Goal: Navigation & Orientation: Find specific page/section

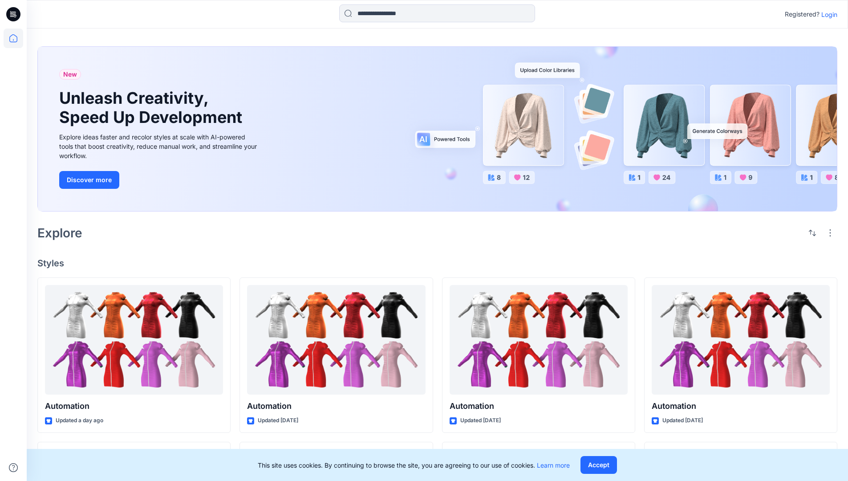
click at [827, 14] on p "Login" at bounding box center [830, 14] width 16 height 9
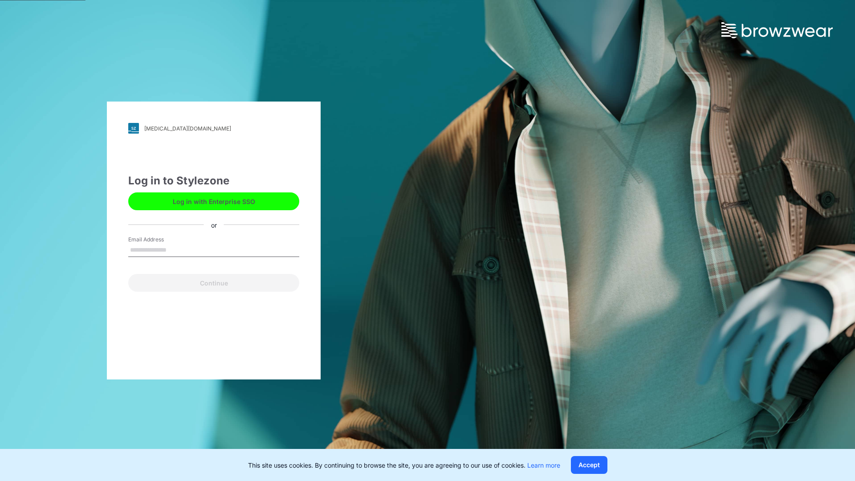
click at [176, 249] on input "Email Address" at bounding box center [213, 250] width 171 height 13
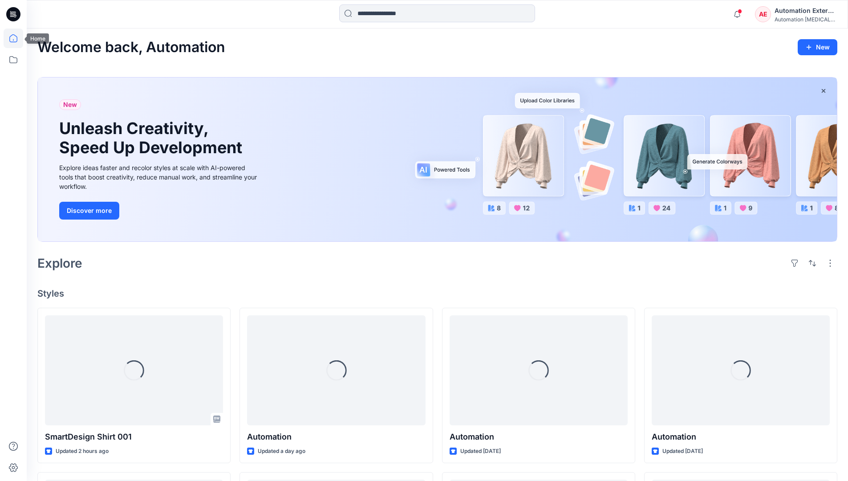
click at [17, 38] on icon at bounding box center [13, 38] width 8 height 8
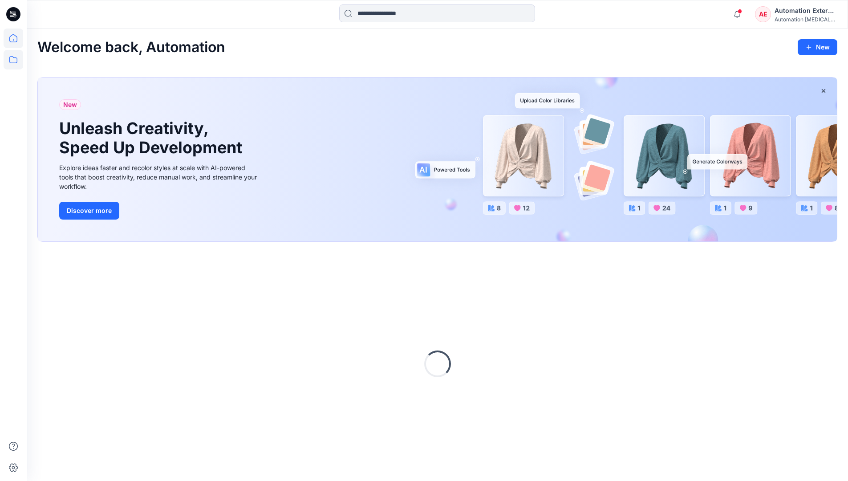
click at [16, 61] on icon at bounding box center [14, 60] width 20 height 20
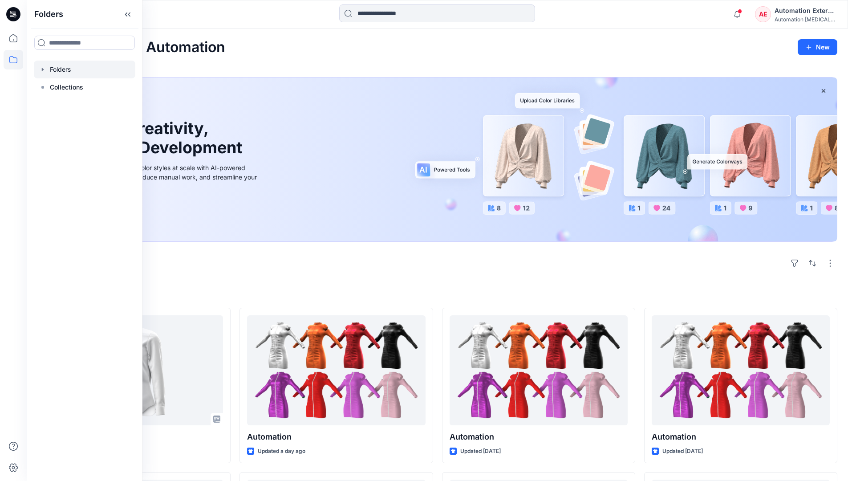
click at [81, 70] on div at bounding box center [85, 70] width 102 height 18
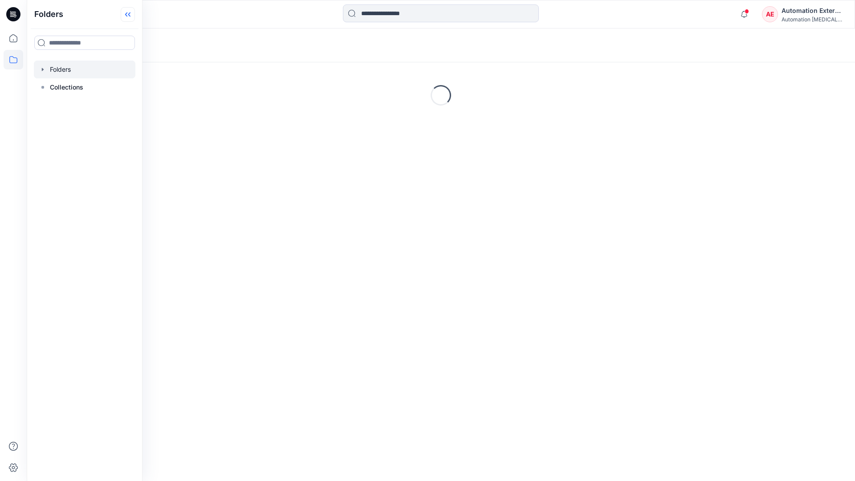
click at [128, 17] on icon at bounding box center [128, 14] width 14 height 15
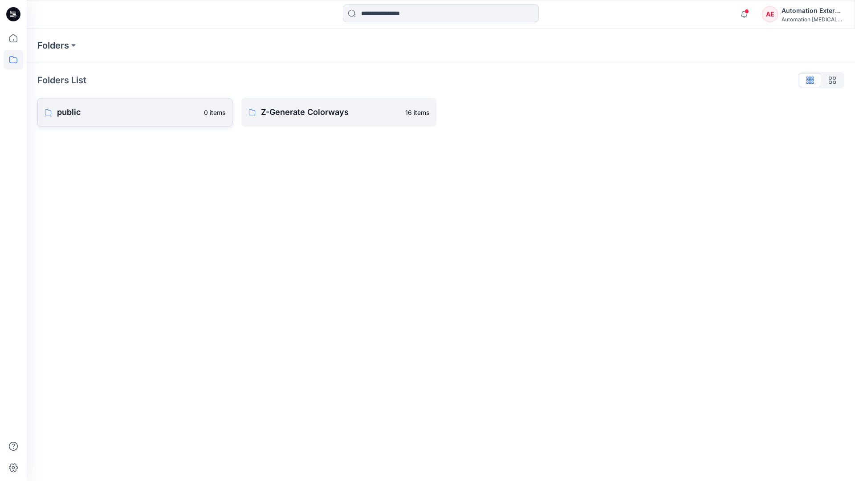
click at [98, 112] on p "public" at bounding box center [128, 112] width 142 height 12
